Goal: Register for event/course

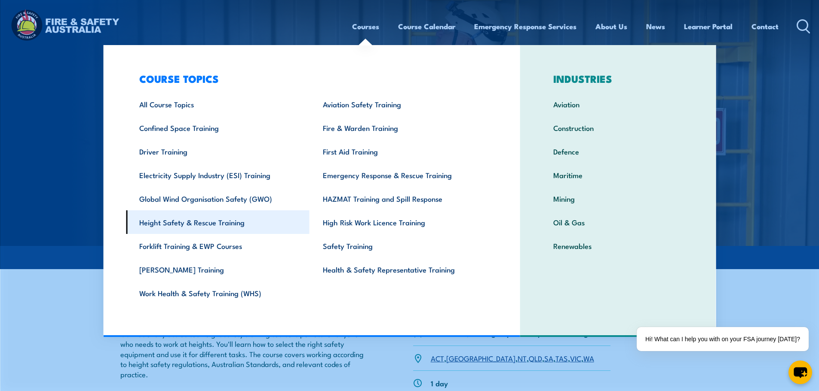
click at [202, 222] on link "Height Safety & Rescue Training" at bounding box center [217, 223] width 183 height 24
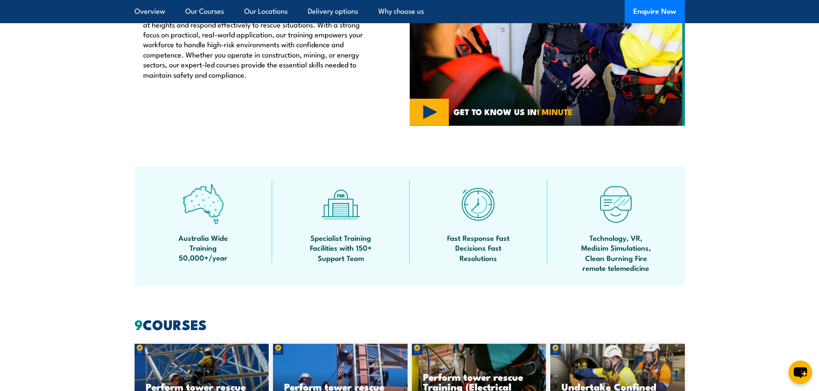
scroll to position [43, 0]
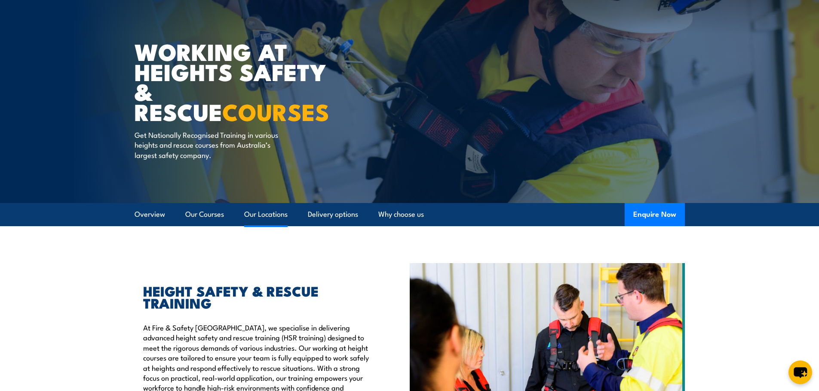
click at [273, 219] on link "Our Locations" at bounding box center [265, 214] width 43 height 23
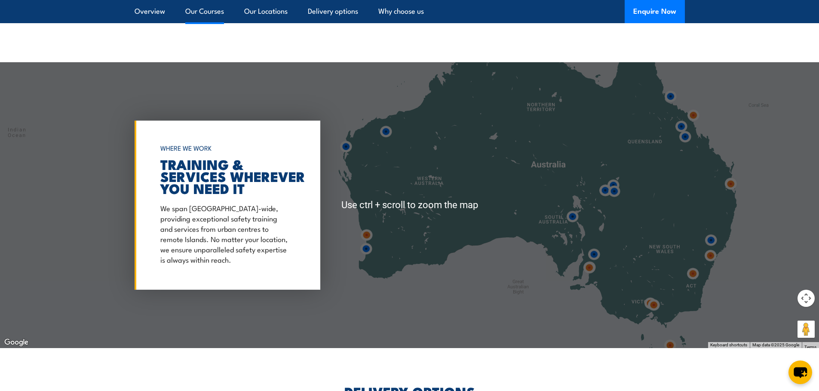
scroll to position [1387, 0]
click at [593, 265] on img at bounding box center [589, 268] width 16 height 16
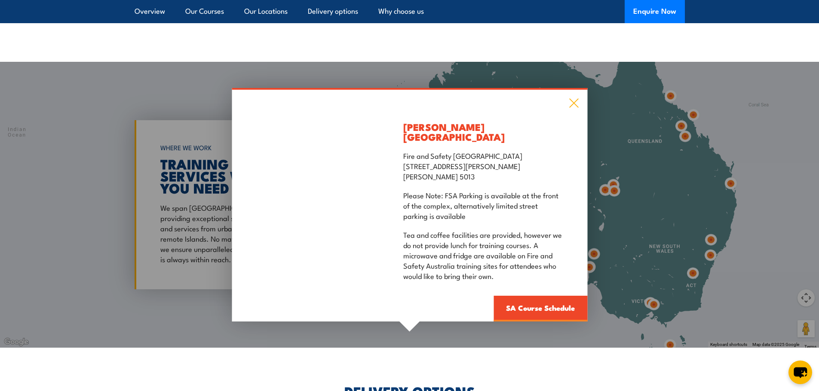
click at [572, 100] on icon at bounding box center [574, 102] width 10 height 9
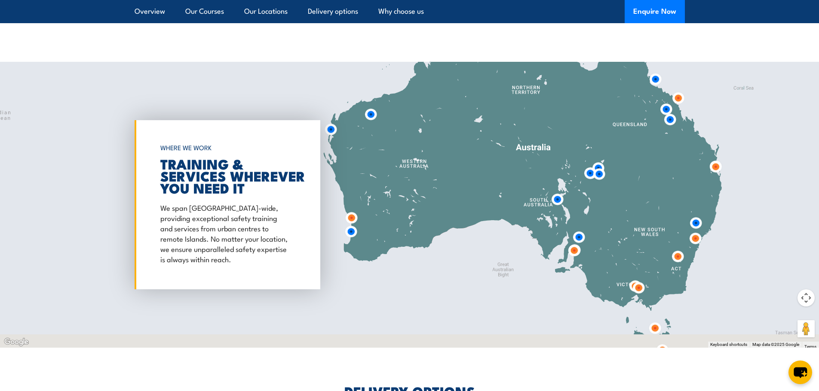
drag, startPoint x: 685, startPoint y: 184, endPoint x: 659, endPoint y: 167, distance: 31.1
click at [661, 167] on div at bounding box center [409, 205] width 819 height 286
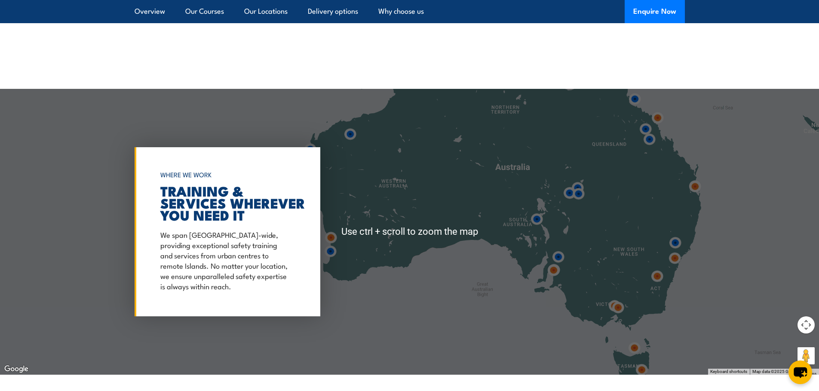
scroll to position [1344, 0]
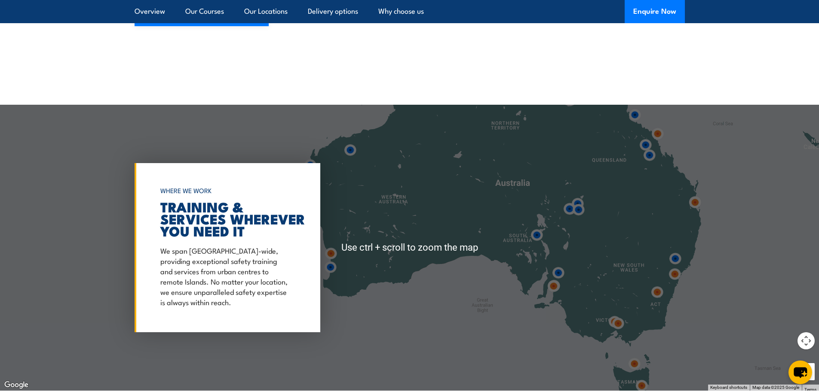
click at [657, 293] on div at bounding box center [409, 248] width 819 height 286
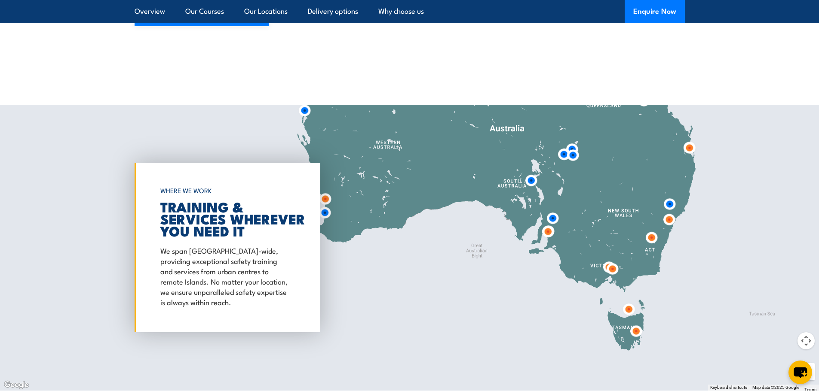
drag, startPoint x: 660, startPoint y: 310, endPoint x: 652, endPoint y: 242, distance: 68.3
click at [652, 248] on div at bounding box center [409, 248] width 819 height 286
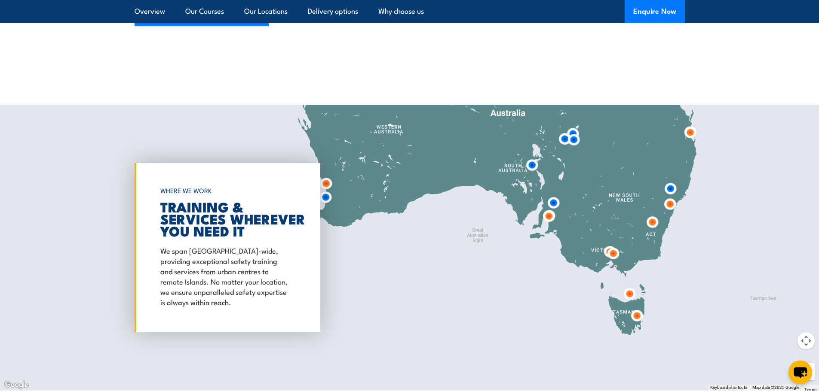
click at [548, 210] on img at bounding box center [549, 216] width 16 height 16
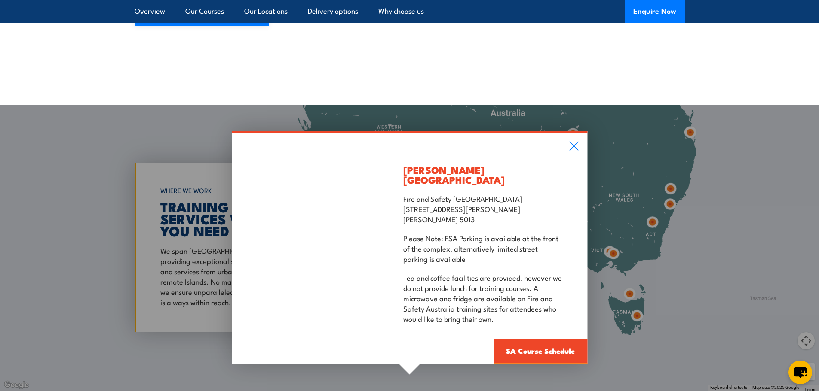
click at [490, 199] on p "Fire and Safety Australia Unit 3, 259 Hanson Road WINGFIELD SA 5013" at bounding box center [483, 208] width 160 height 31
drag, startPoint x: 474, startPoint y: 208, endPoint x: 408, endPoint y: 199, distance: 66.9
click at [409, 199] on p "Fire and Safety Australia Unit 3, 259 Hanson Road WINGFIELD SA 5013" at bounding box center [483, 208] width 160 height 31
click at [407, 199] on p "Fire and Safety Australia Unit 3, 259 Hanson Road WINGFIELD SA 5013" at bounding box center [483, 208] width 160 height 31
click at [436, 205] on p "Fire and Safety Australia Unit 3, 259 Hanson Road WINGFIELD SA 5013" at bounding box center [483, 208] width 160 height 31
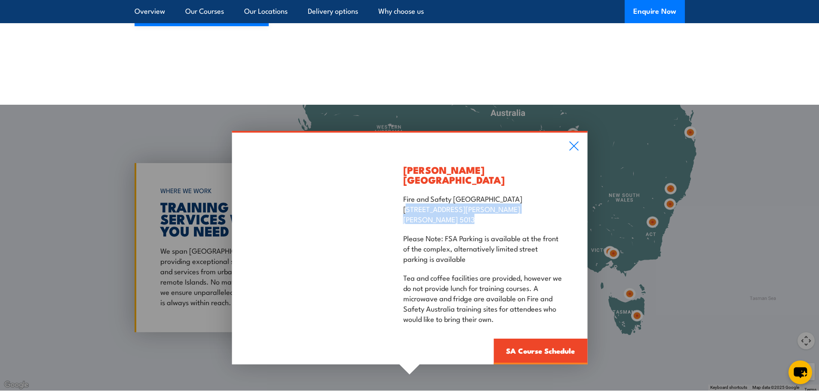
drag, startPoint x: 465, startPoint y: 209, endPoint x: 400, endPoint y: 196, distance: 66.5
click at [400, 196] on div "Wingfield Training Centre Fire and Safety Australia Unit 3, 259 Hanson Road WIN…" at bounding box center [483, 249] width 208 height 232
copy p "Unit 3, 259 Hanson Road WINGFIELD SA 5013"
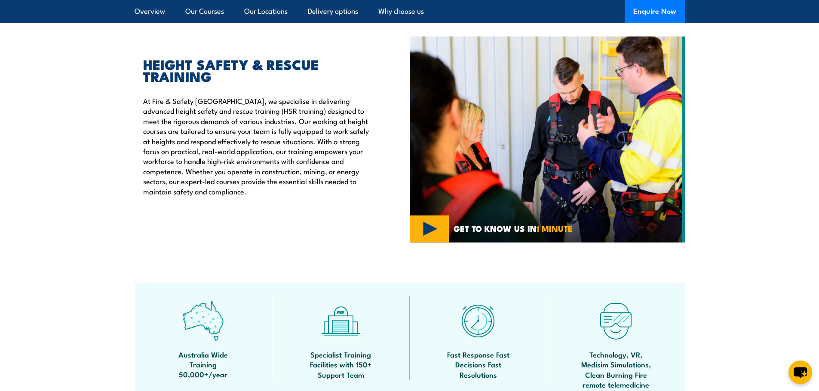
scroll to position [0, 0]
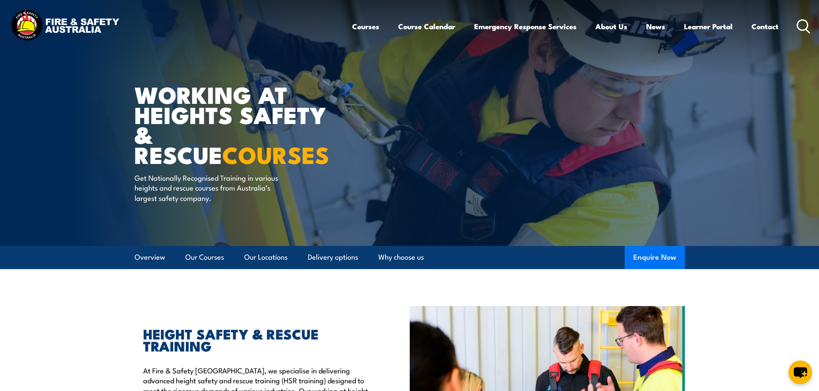
click at [661, 262] on button "Enquire Now" at bounding box center [654, 257] width 60 height 23
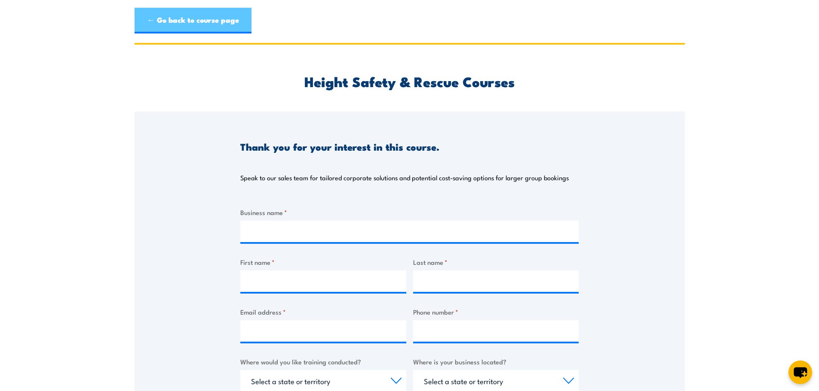
click at [210, 20] on link "← Go back to course page" at bounding box center [193, 21] width 117 height 26
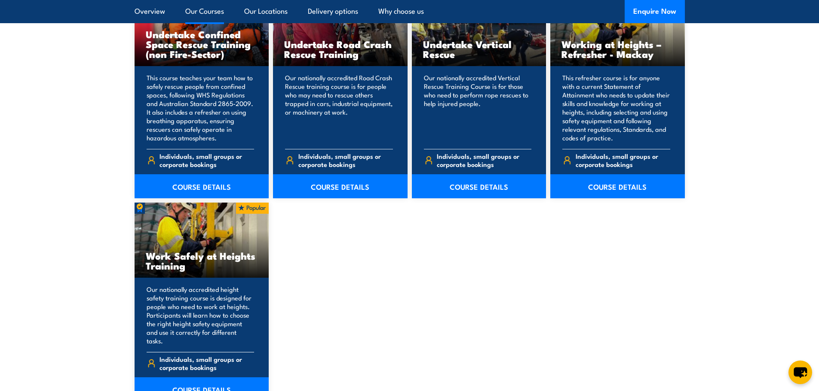
scroll to position [988, 0]
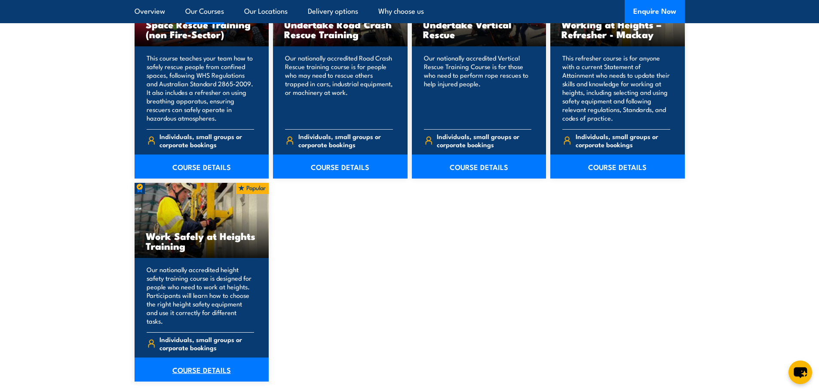
click at [220, 364] on link "COURSE DETAILS" at bounding box center [202, 370] width 135 height 24
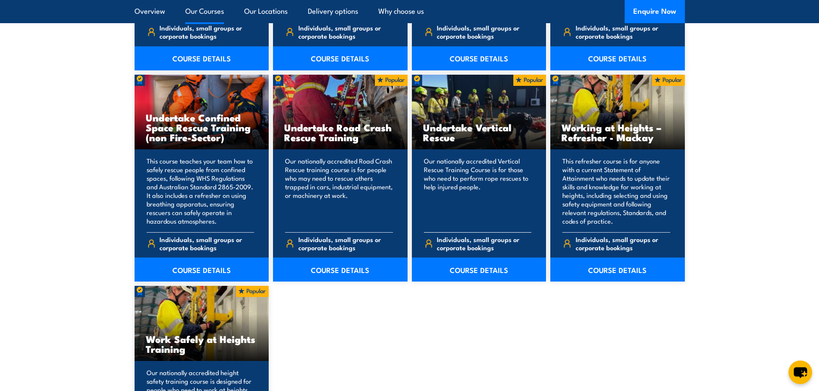
scroll to position [859, 0]
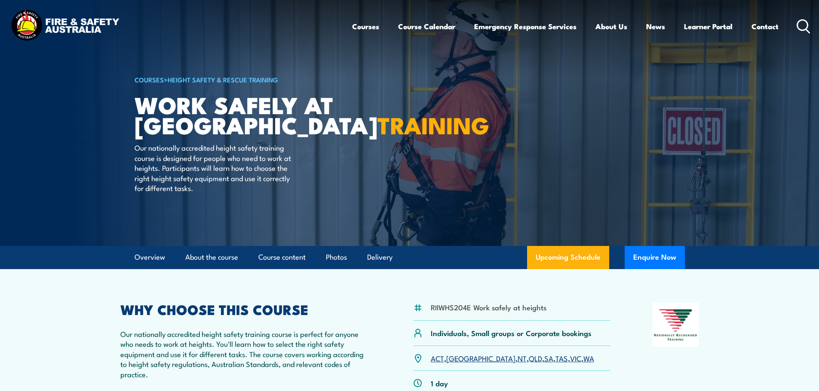
click at [39, 16] on div "Courses Course Calendar Emergency Response Services Services Overview Emergency…" at bounding box center [409, 26] width 801 height 37
click at [653, 249] on button "Enquire Now" at bounding box center [654, 257] width 60 height 23
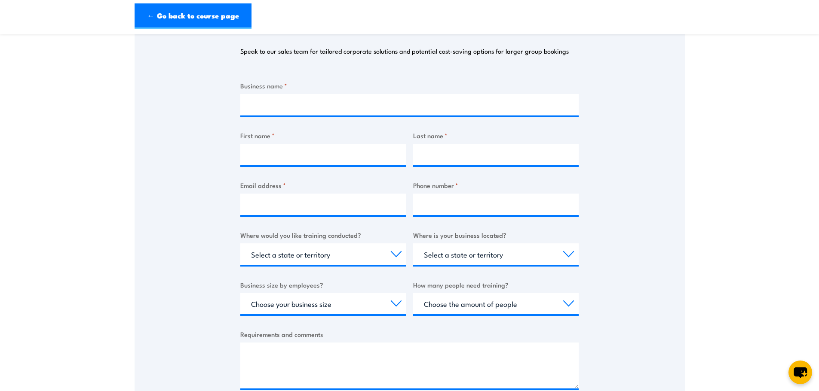
scroll to position [43, 0]
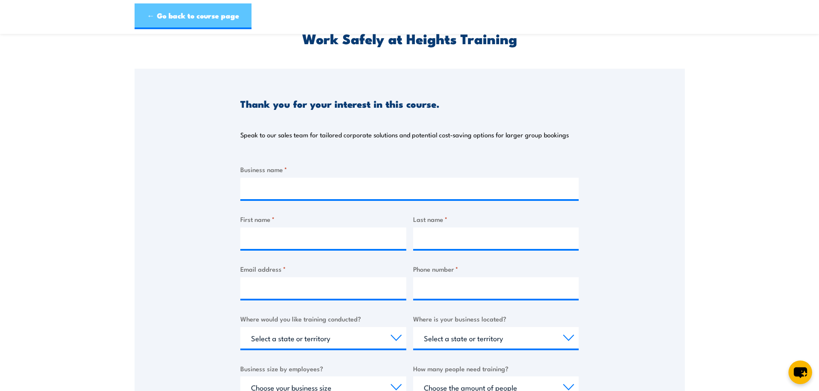
click at [209, 18] on link "← Go back to course page" at bounding box center [193, 16] width 117 height 26
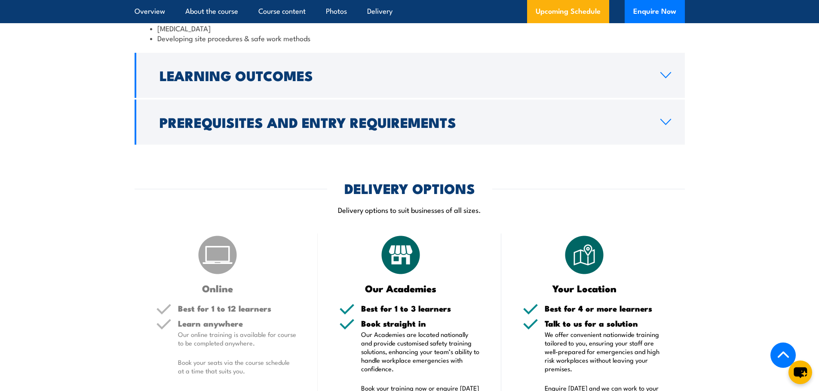
scroll to position [852, 0]
